Goal: Transaction & Acquisition: Download file/media

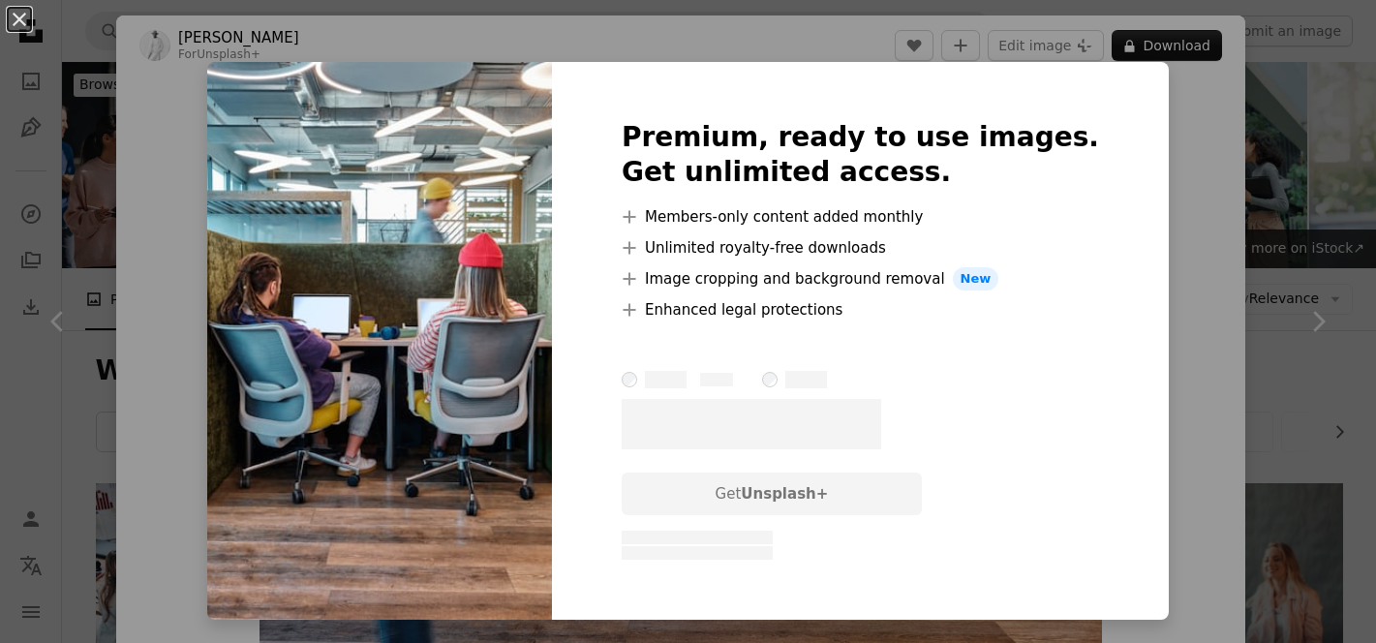
scroll to position [912, 0]
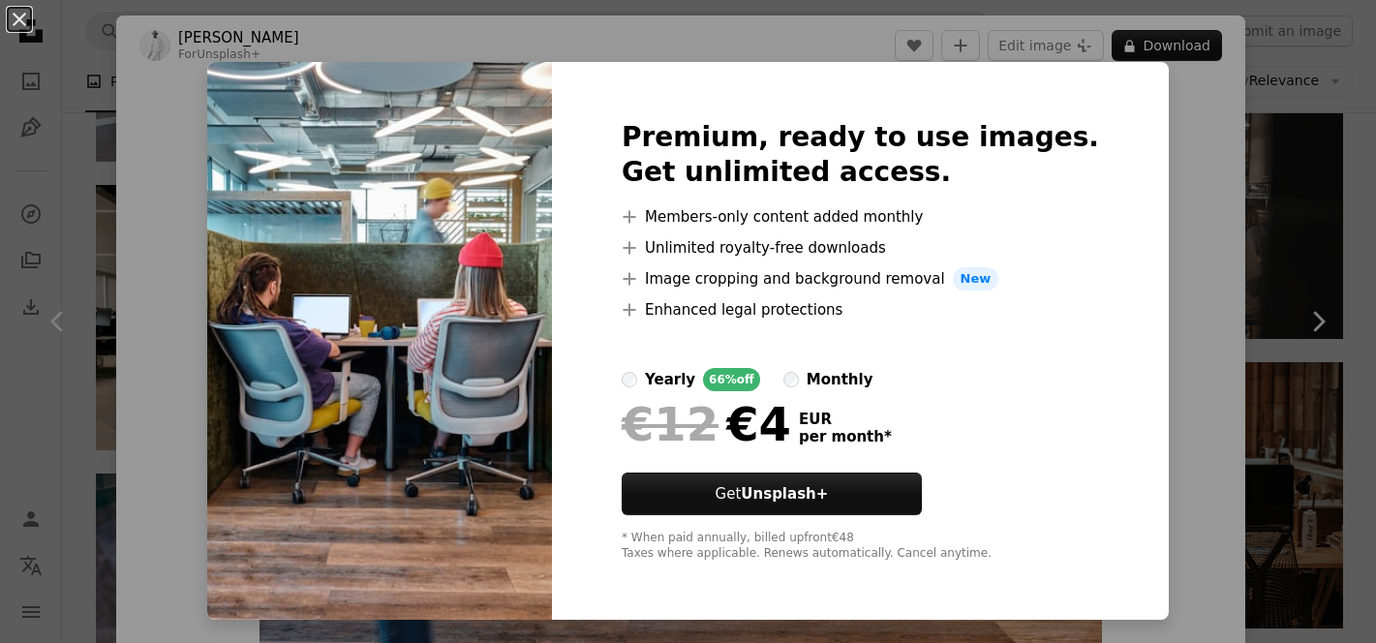
click at [1284, 143] on div "An X shape Premium, ready to use images. Get unlimited access. A plus sign Memb…" at bounding box center [688, 321] width 1376 height 643
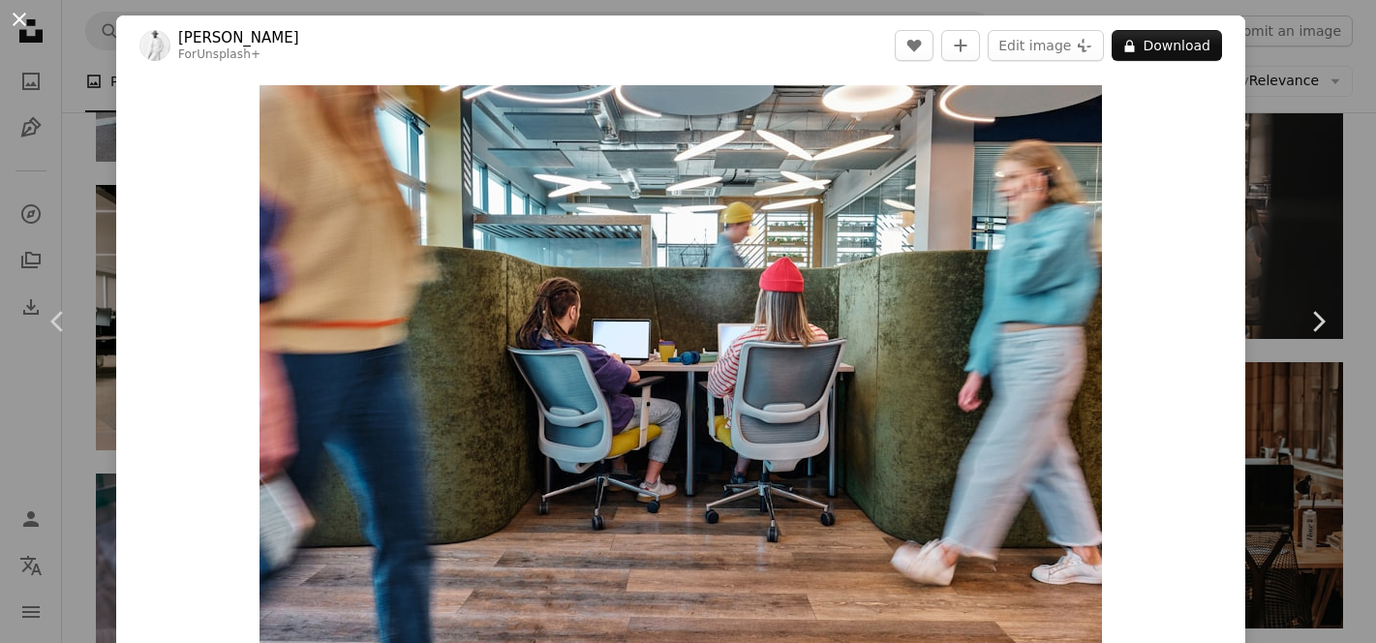
click at [23, 18] on button "An X shape" at bounding box center [19, 19] width 23 height 23
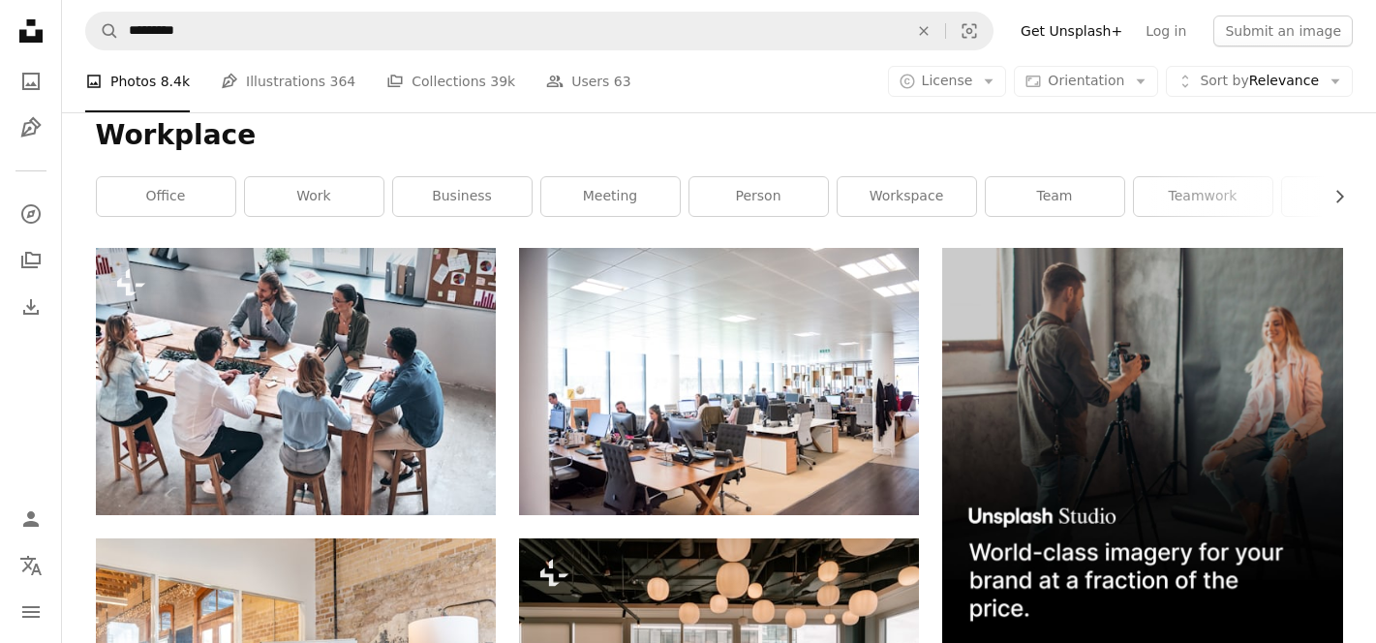
scroll to position [87, 0]
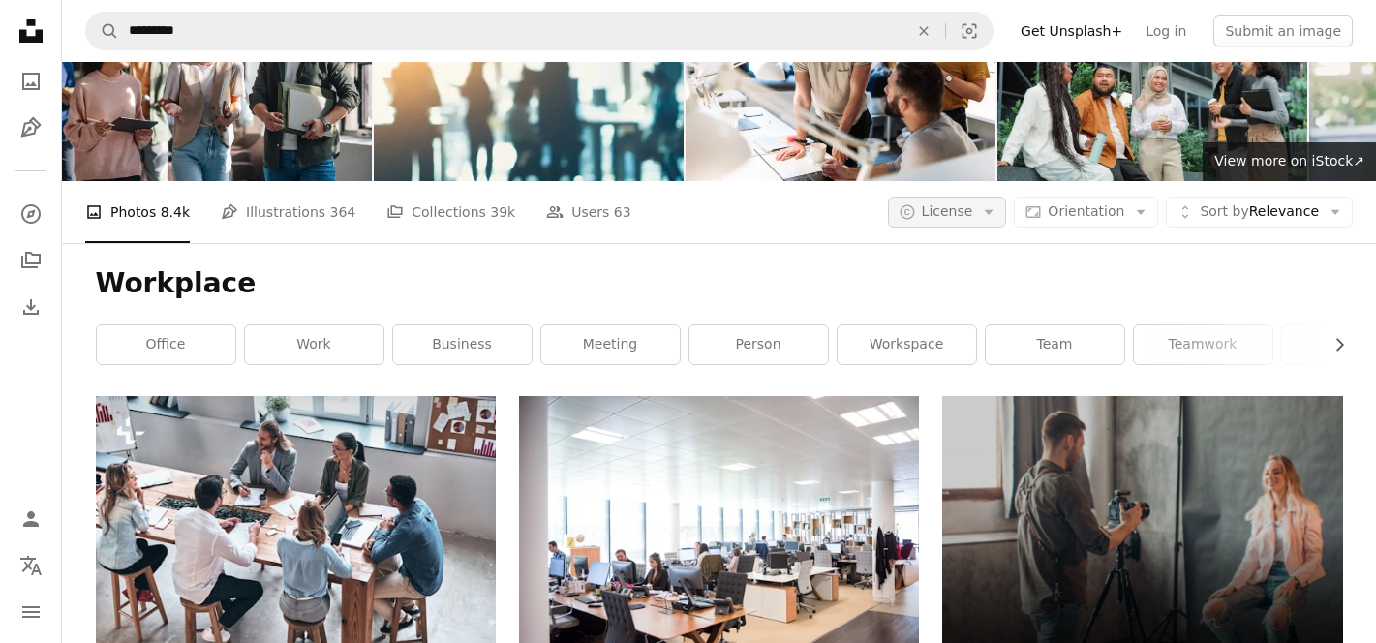
click at [952, 206] on span "License" at bounding box center [947, 210] width 51 height 15
click at [954, 366] on span "Free" at bounding box center [998, 366] width 118 height 19
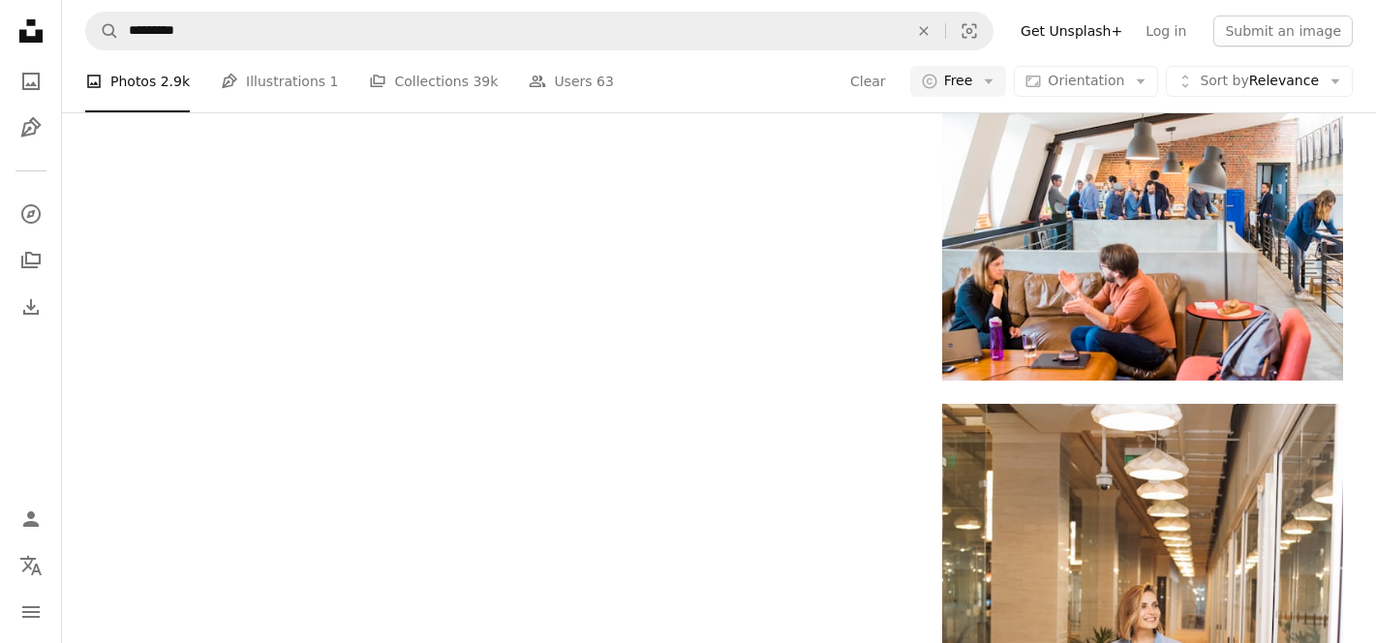
scroll to position [2230, 0]
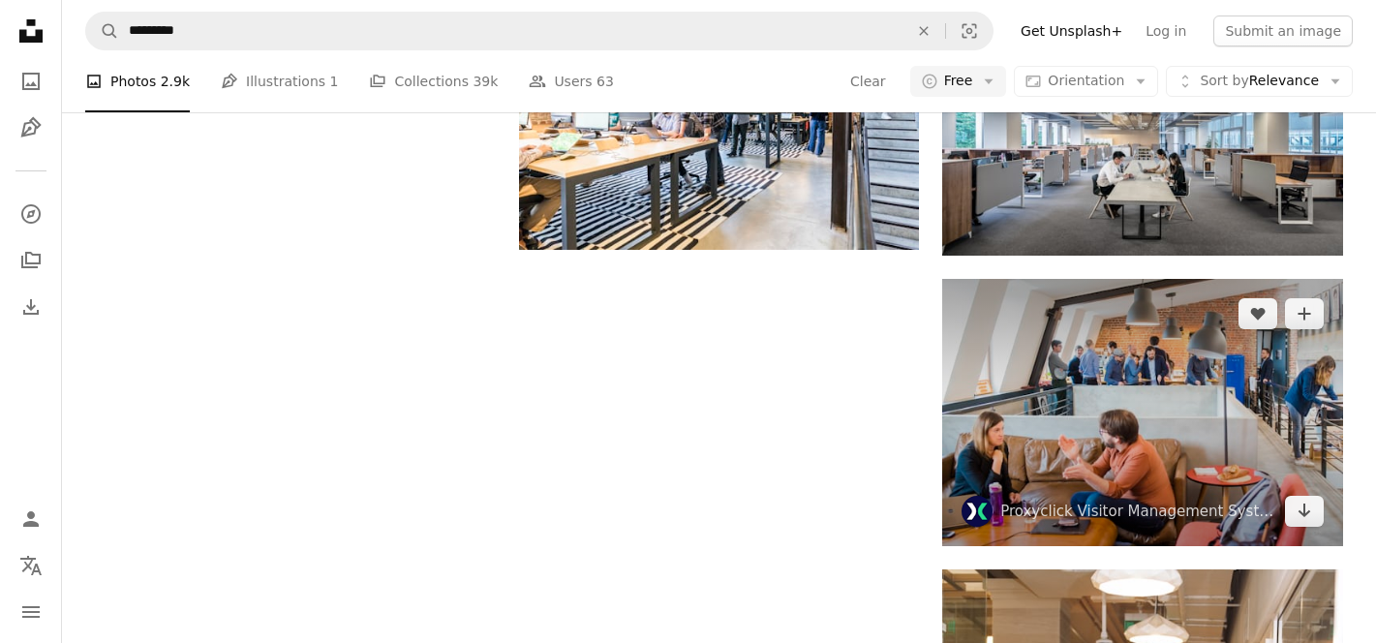
click at [1034, 443] on img at bounding box center [1142, 412] width 400 height 267
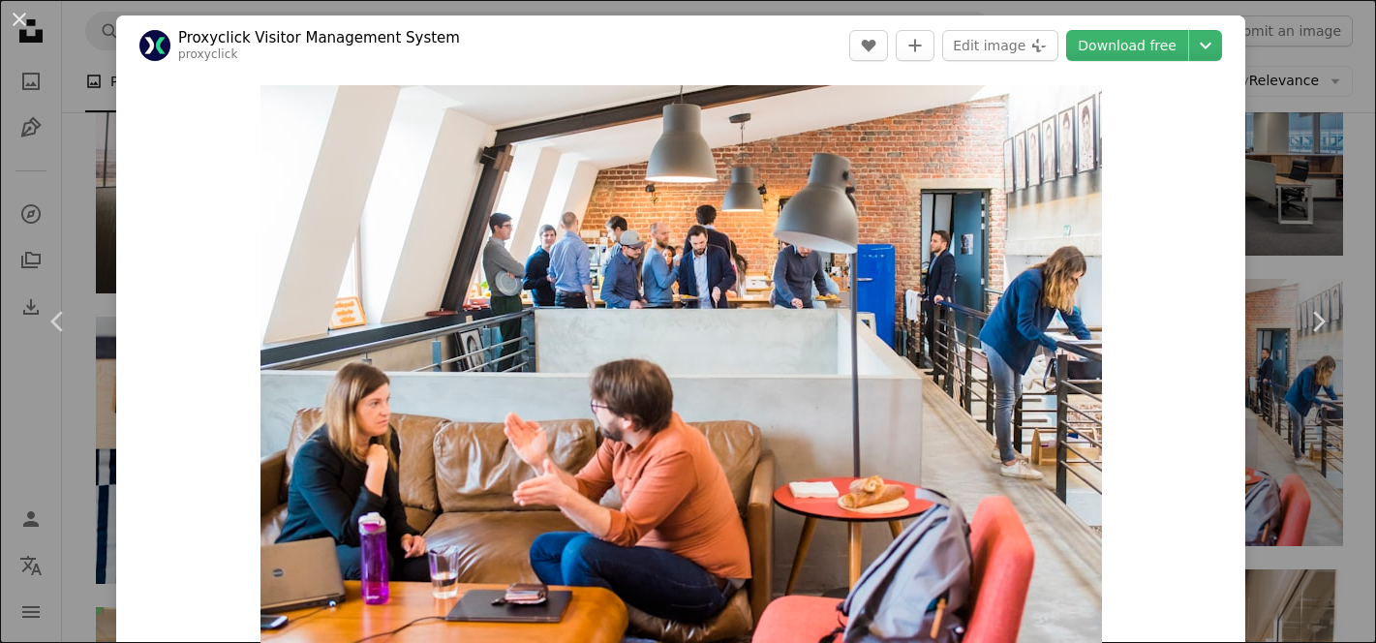
click at [44, 173] on div "An X shape Chevron left Chevron right Proxyclick Visitor Management System prox…" at bounding box center [688, 321] width 1376 height 643
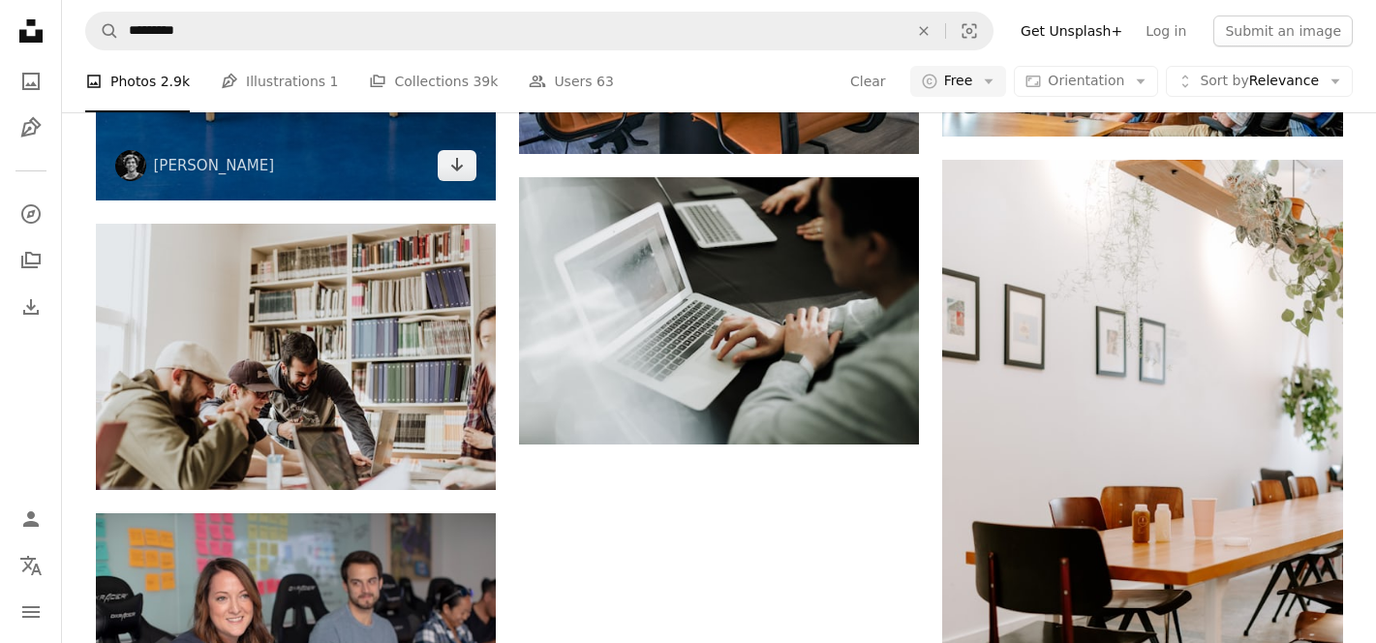
scroll to position [4356, 0]
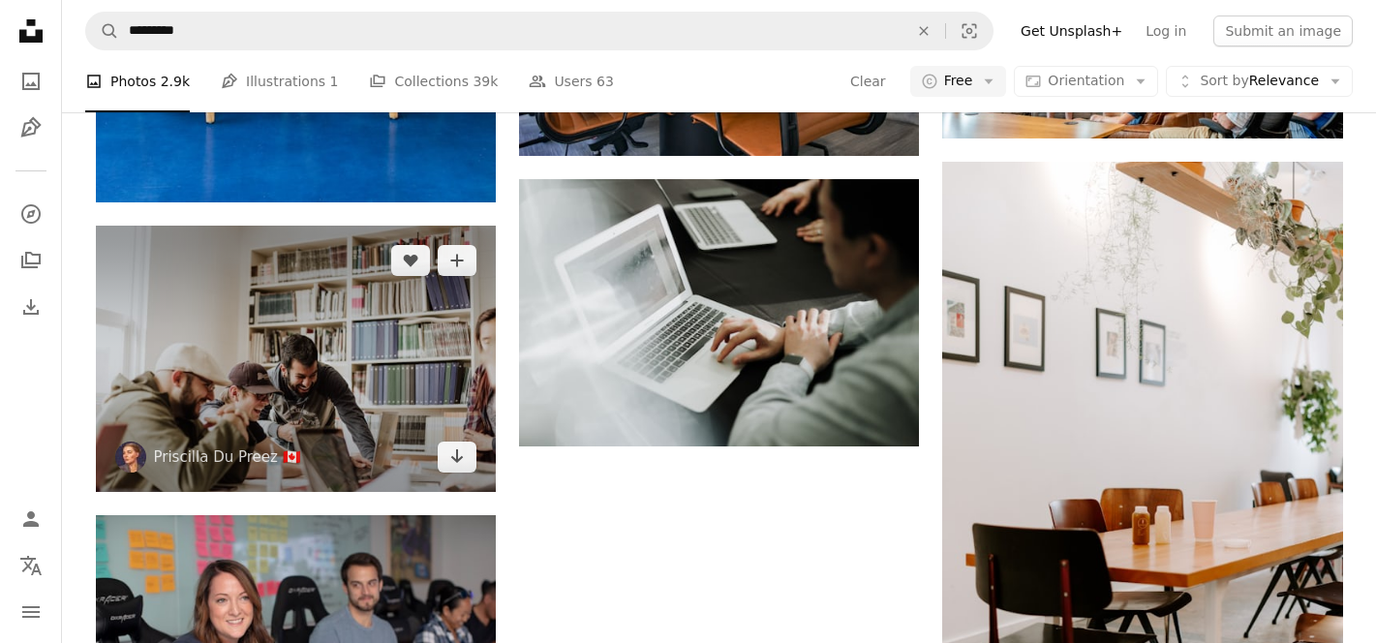
click at [408, 305] on img at bounding box center [296, 359] width 400 height 266
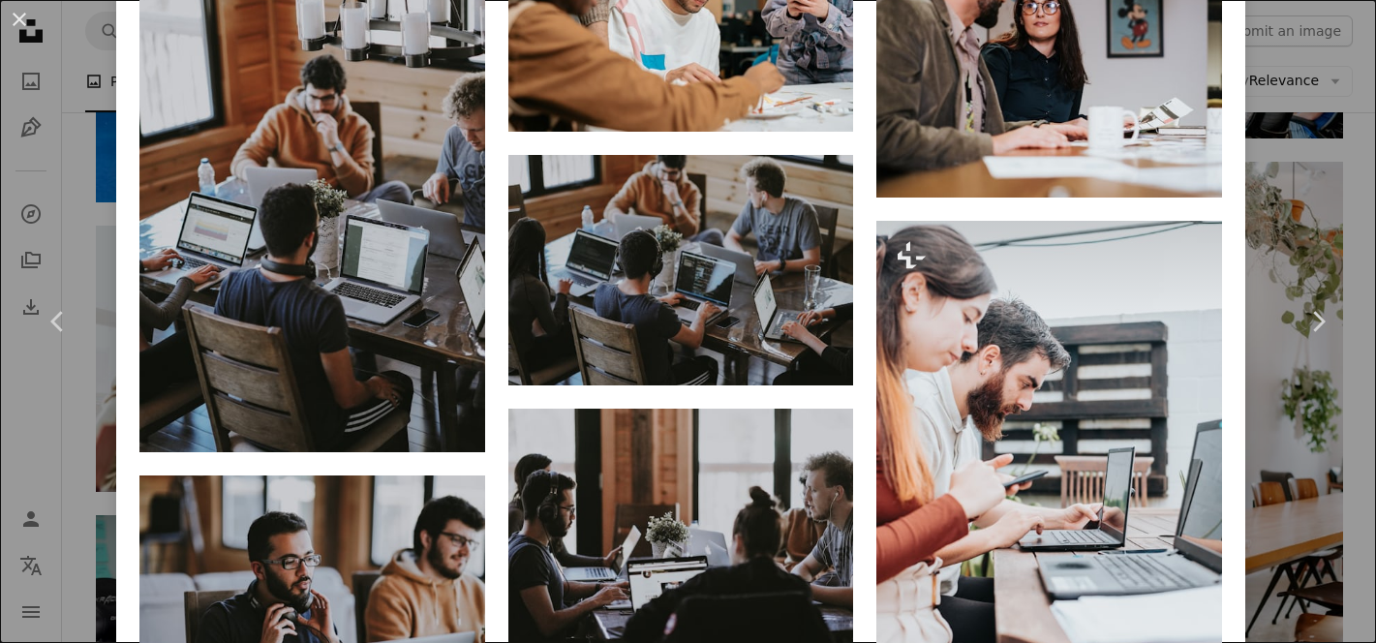
scroll to position [1833, 0]
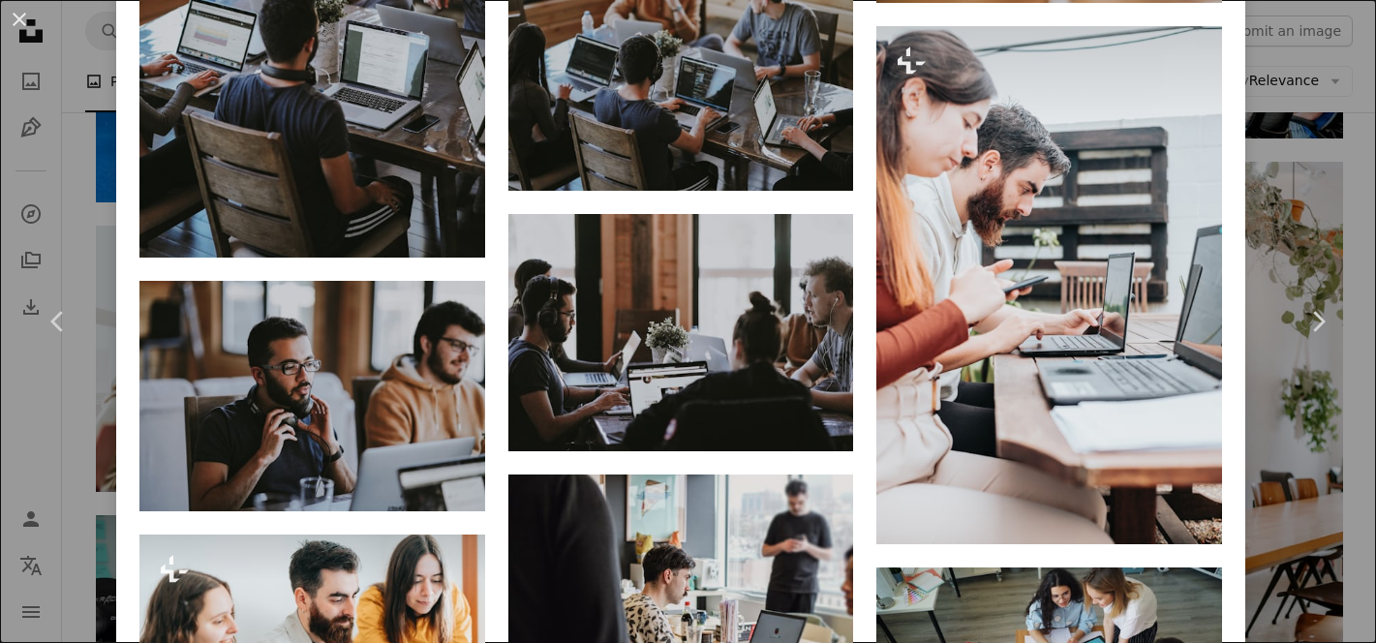
click at [52, 172] on div "An X shape Chevron left Chevron right [PERSON_NAME] Du Preez 🇨🇦 priscilladupree…" at bounding box center [688, 321] width 1376 height 643
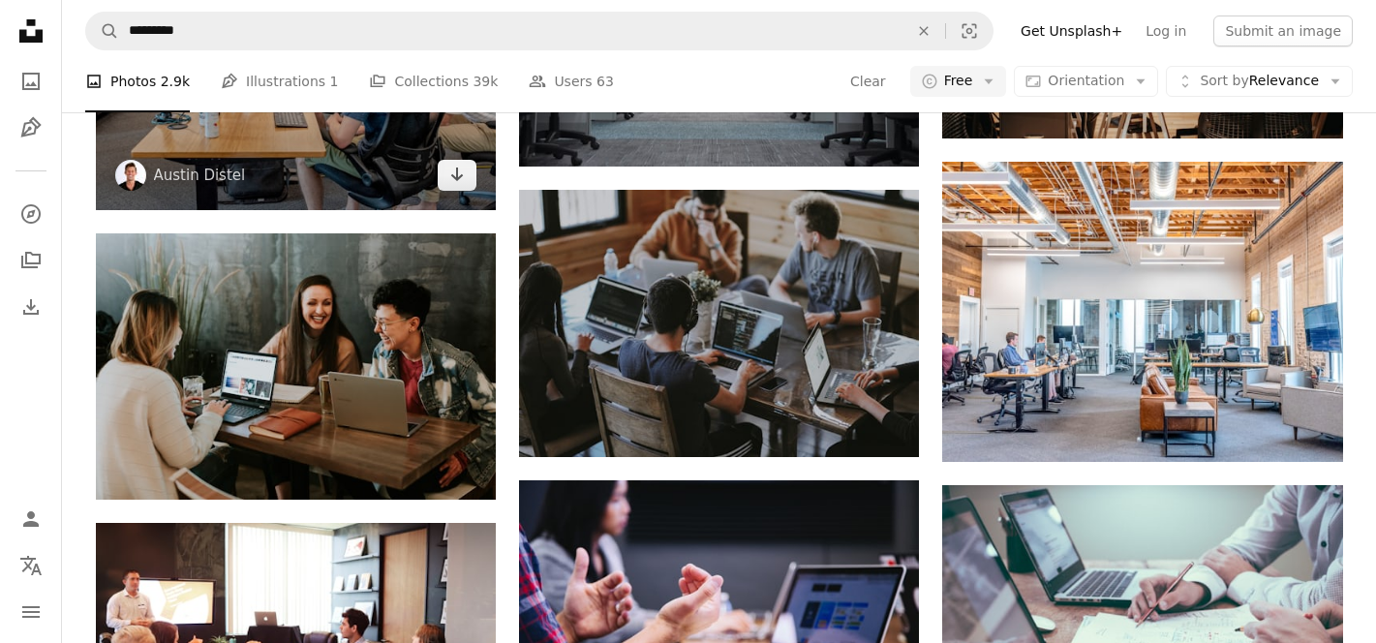
scroll to position [1176, 0]
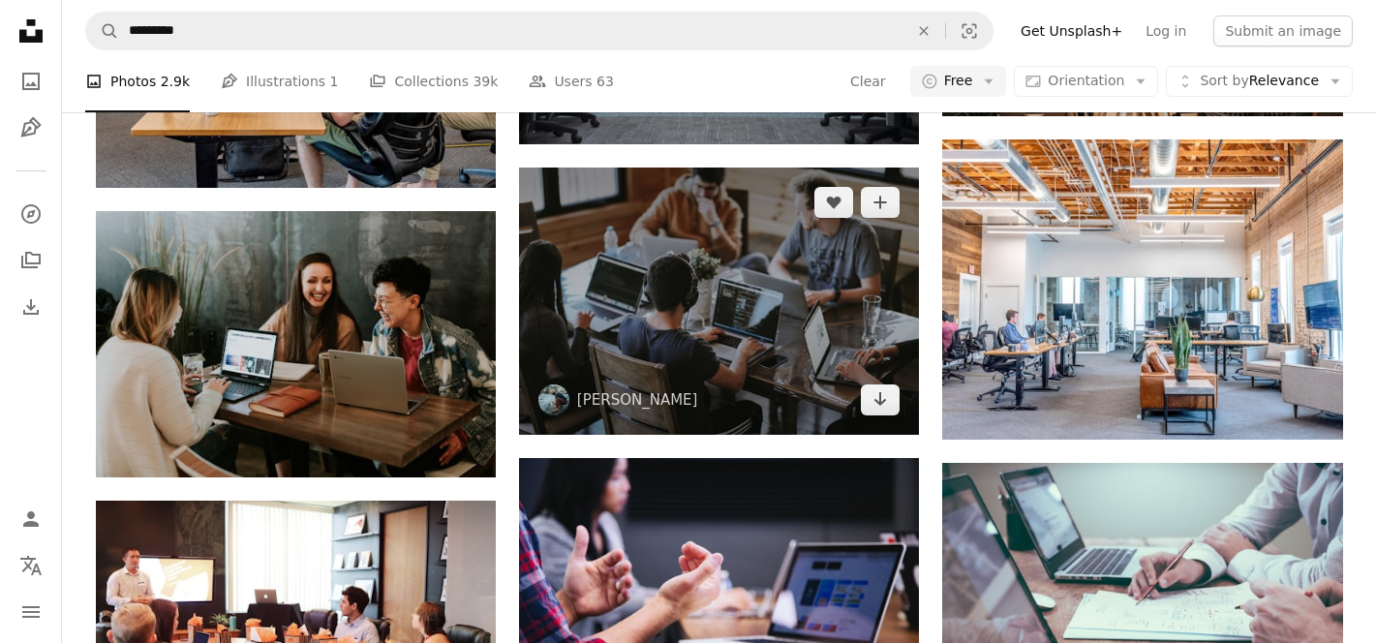
click at [679, 223] on img at bounding box center [719, 300] width 400 height 267
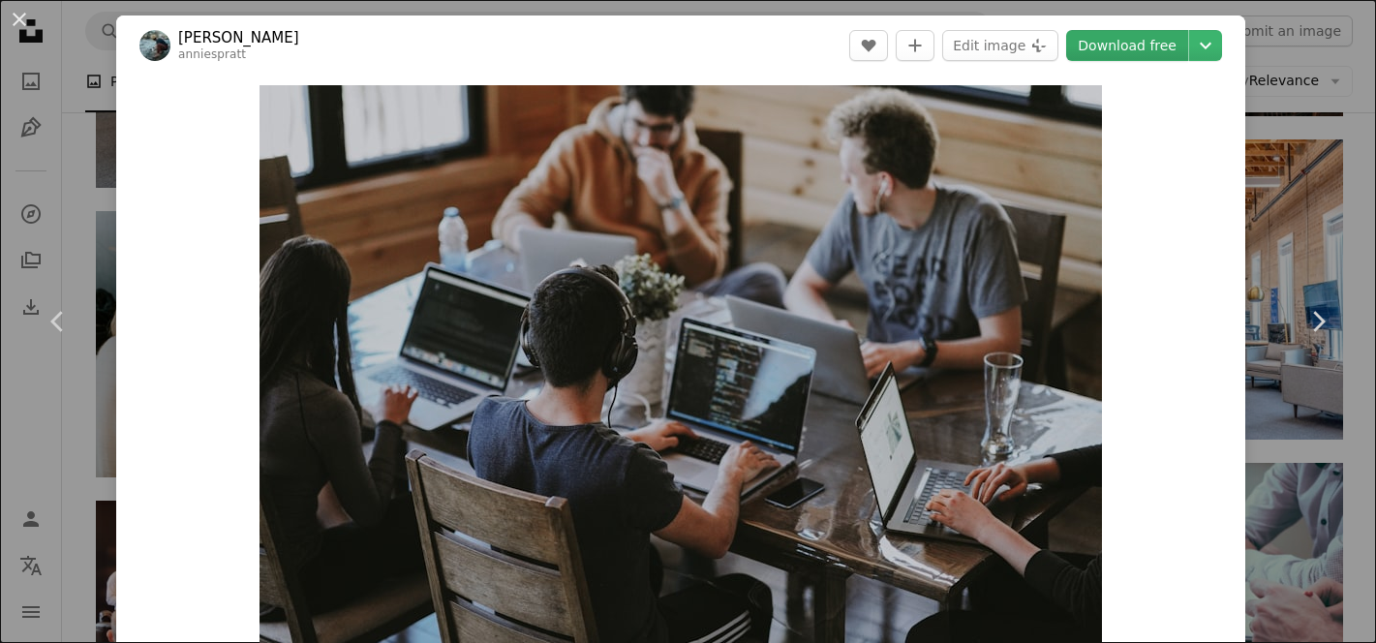
click at [1177, 46] on link "Download free" at bounding box center [1127, 45] width 122 height 31
